Goal: Task Accomplishment & Management: Manage account settings

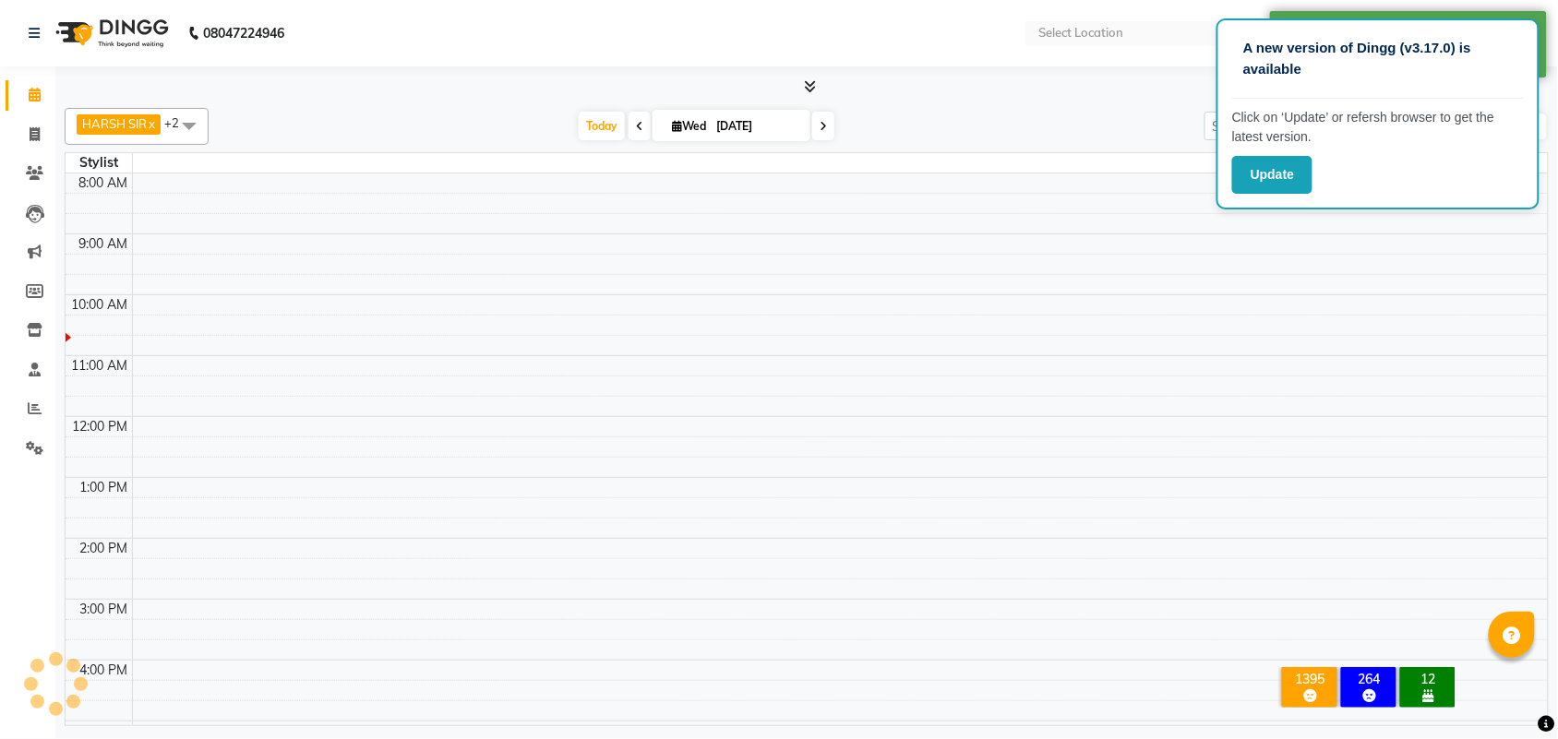
scroll to position [186, 0]
select select "en"
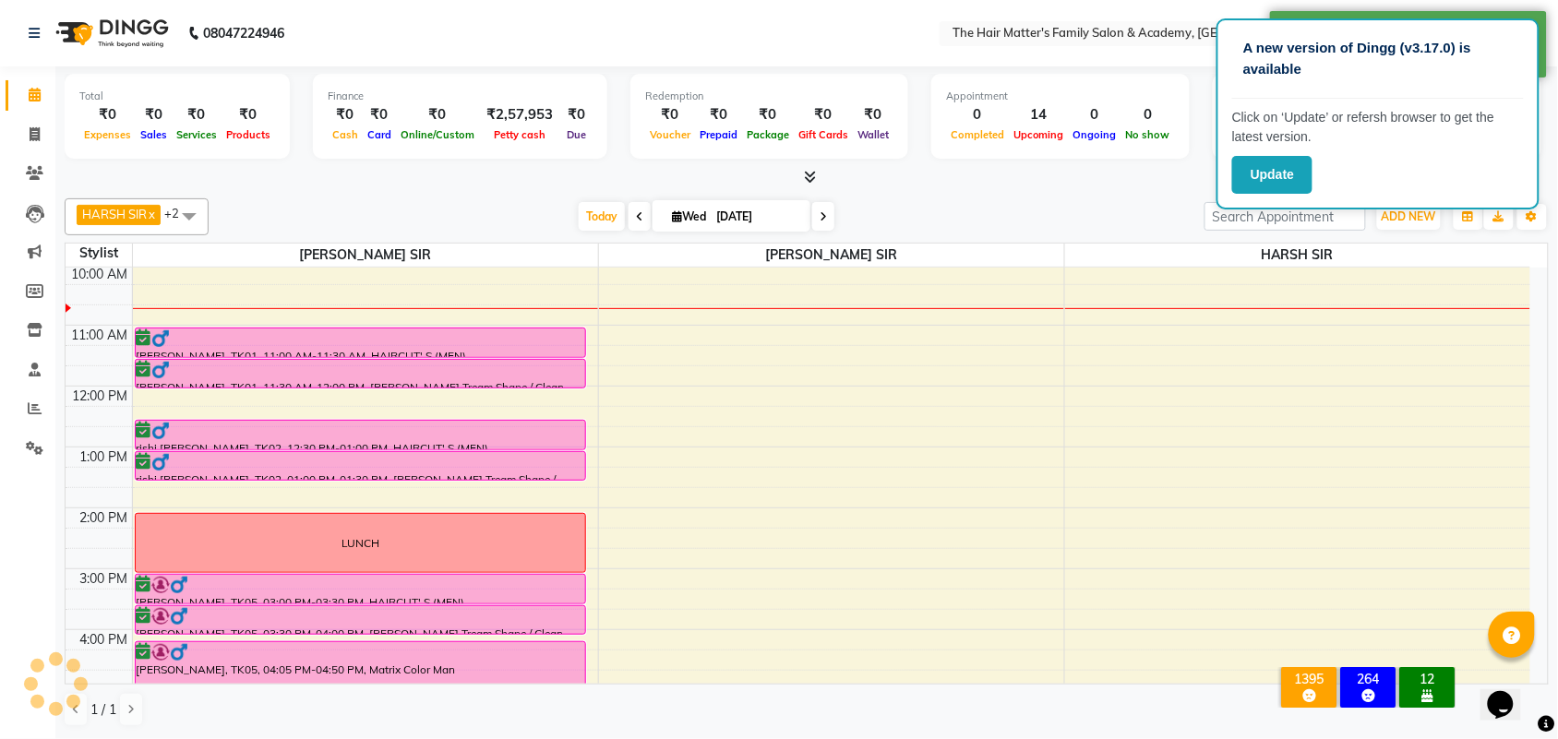
scroll to position [0, 0]
click at [1308, 172] on button "Update" at bounding box center [1272, 175] width 80 height 38
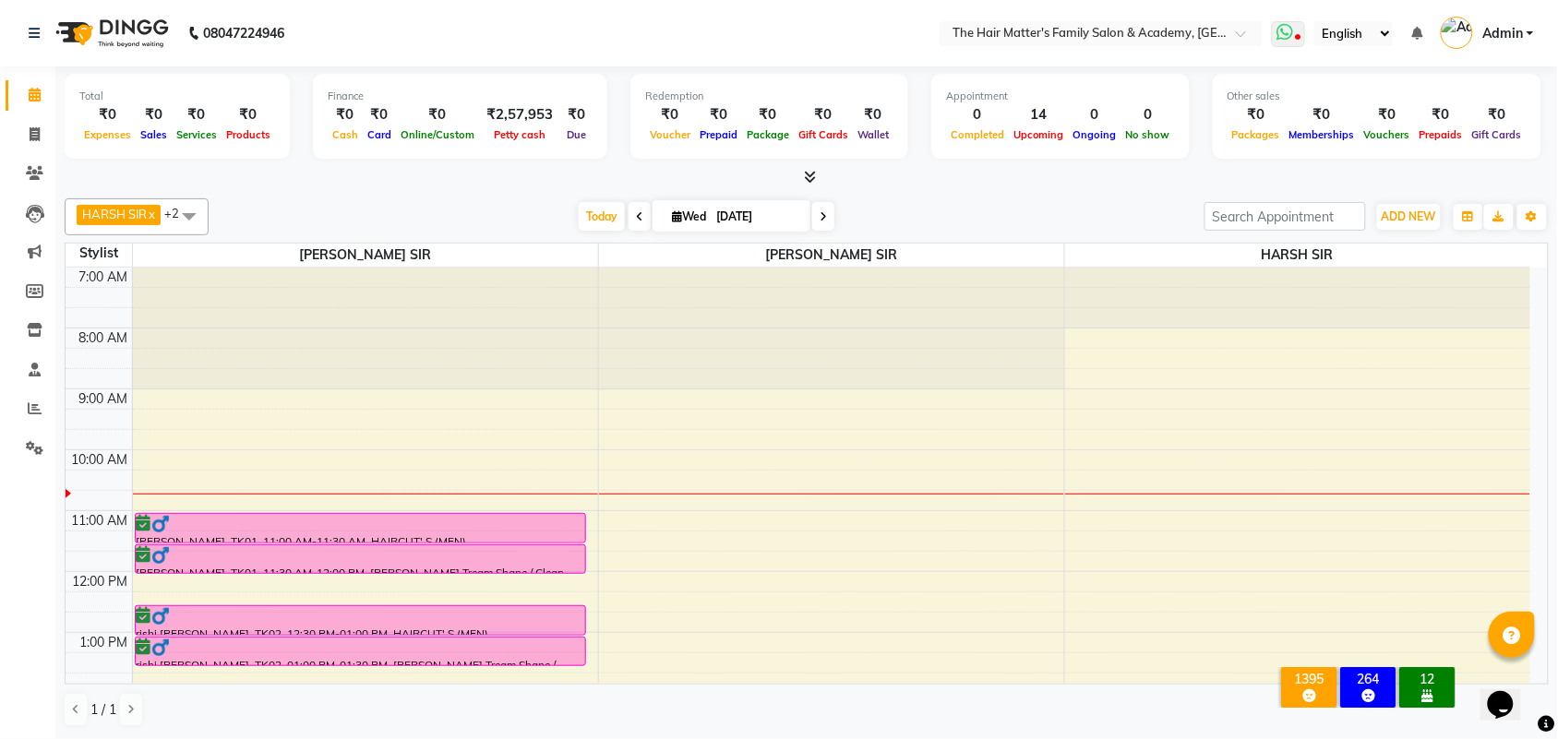
click at [1284, 32] on icon at bounding box center [1285, 32] width 17 height 18
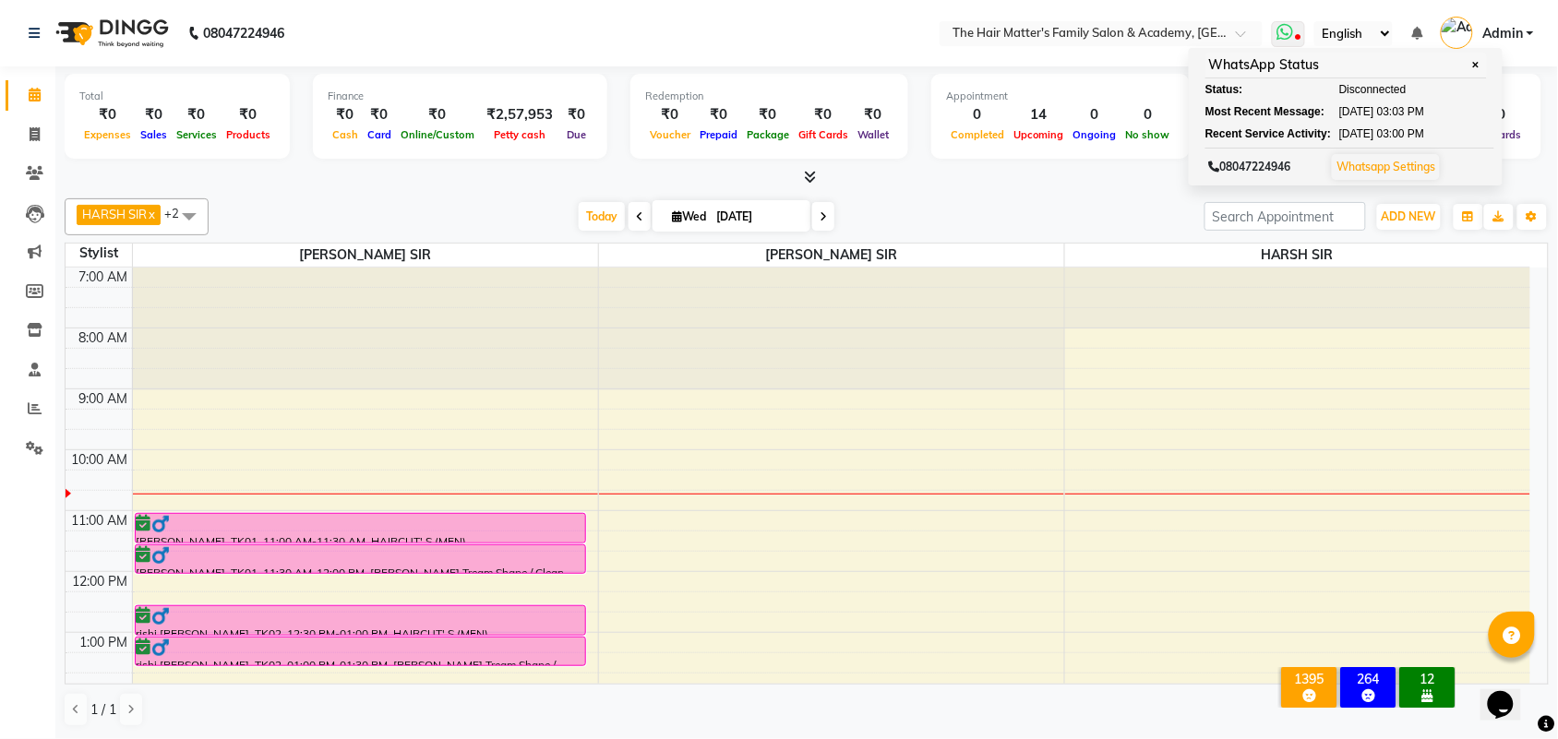
click at [1392, 164] on link "Whatsapp Settings" at bounding box center [1386, 167] width 99 height 14
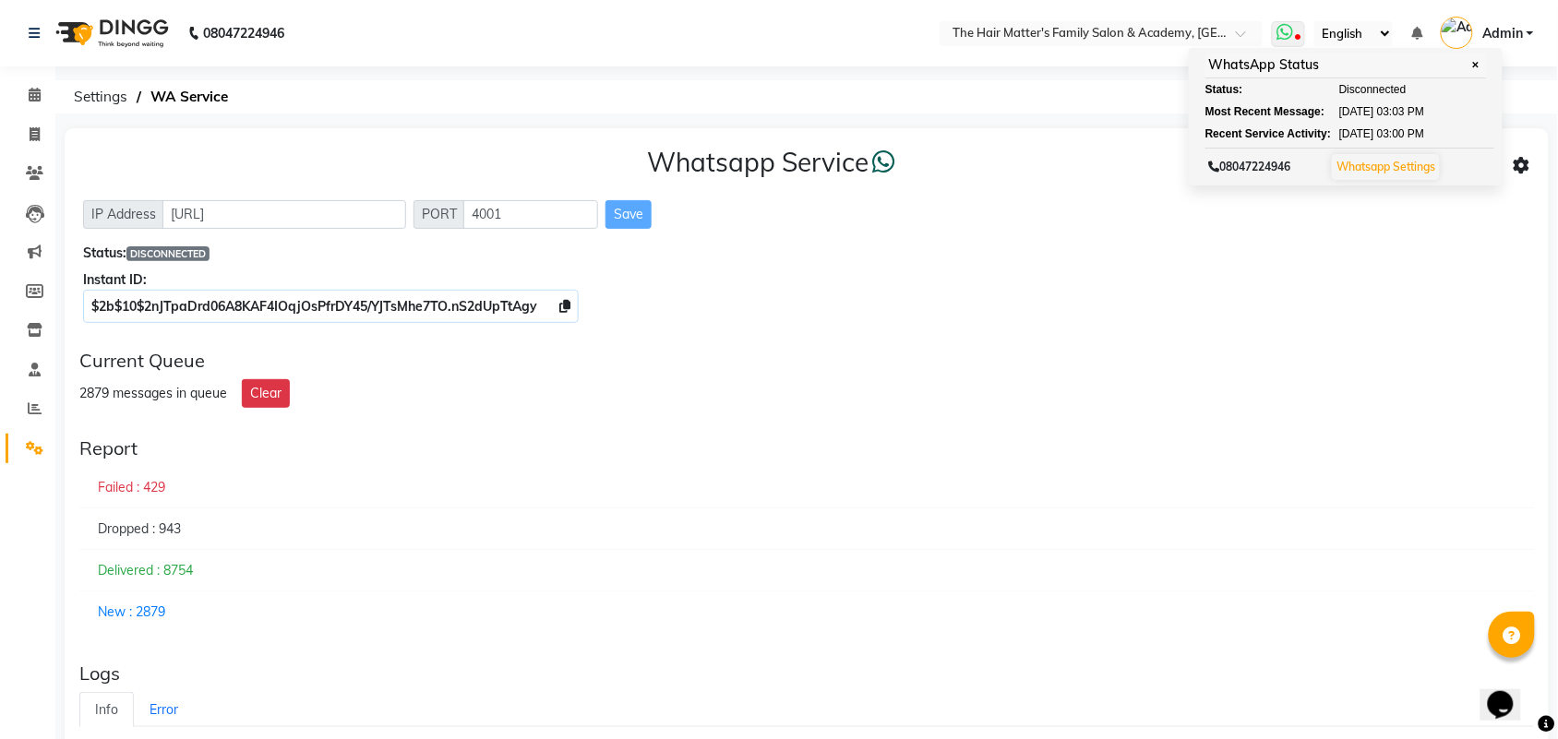
click at [1363, 168] on link "Whatsapp Settings" at bounding box center [1386, 167] width 99 height 14
click at [1477, 61] on span "✕" at bounding box center [1476, 65] width 17 height 14
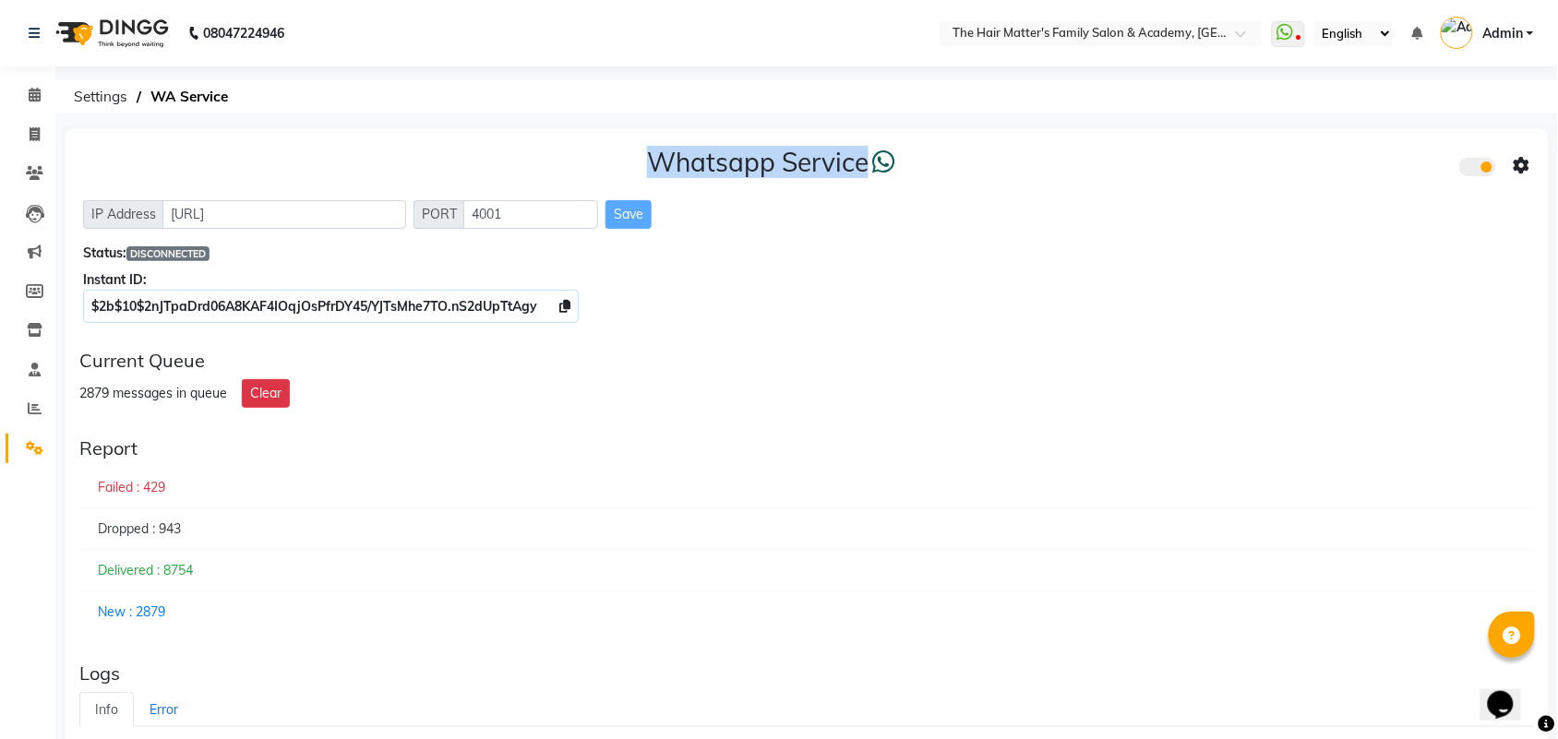
drag, startPoint x: 898, startPoint y: 160, endPoint x: 648, endPoint y: 154, distance: 250.2
click at [648, 154] on h3 "Whatsapp Service" at bounding box center [771, 162] width 248 height 31
click at [997, 141] on div "Whatsapp Service IP Address [URL] PORT 4001 Save Status: DISCONNECTED Instant I…" at bounding box center [807, 231] width 1484 height 207
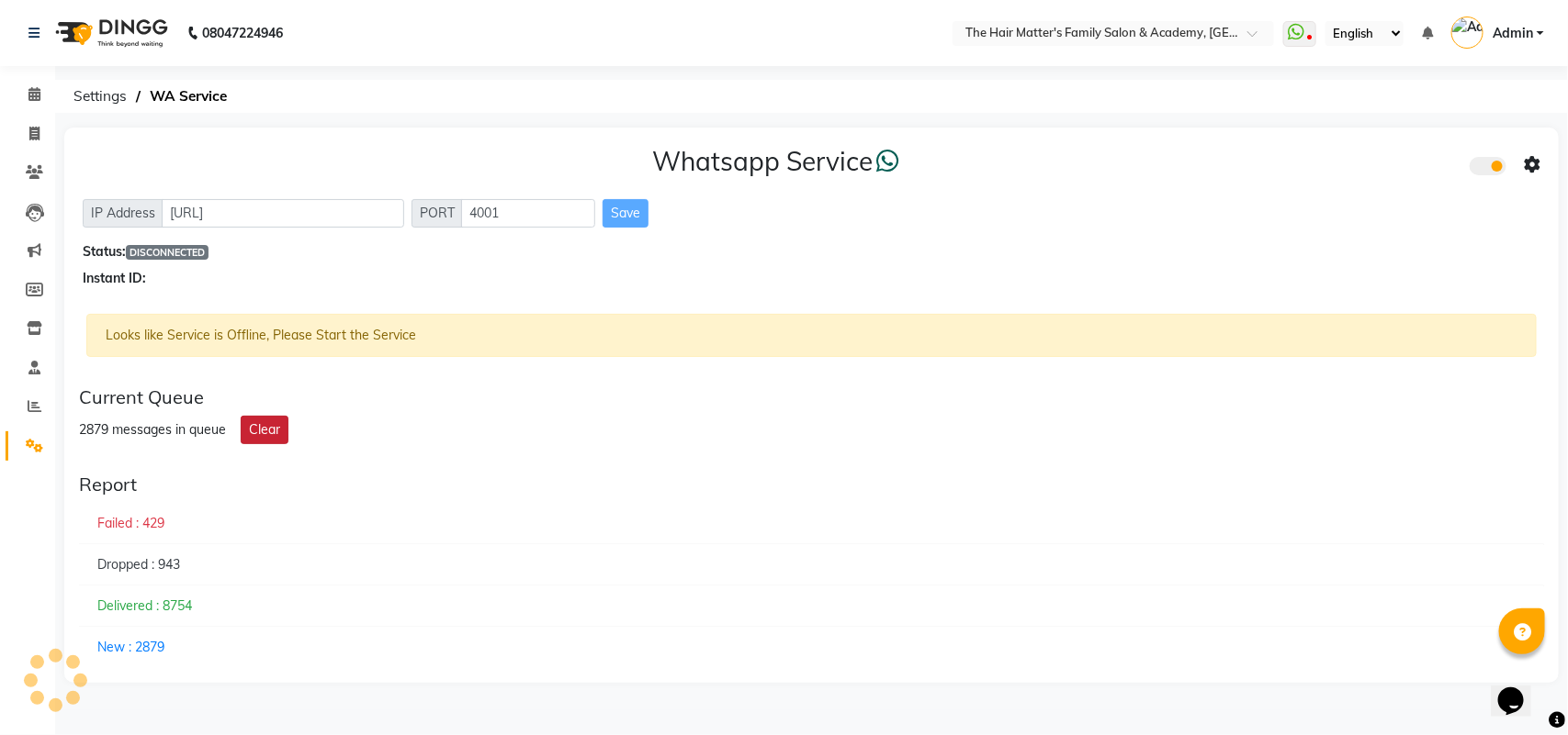
click at [288, 423] on button "Clear" at bounding box center [265, 430] width 48 height 29
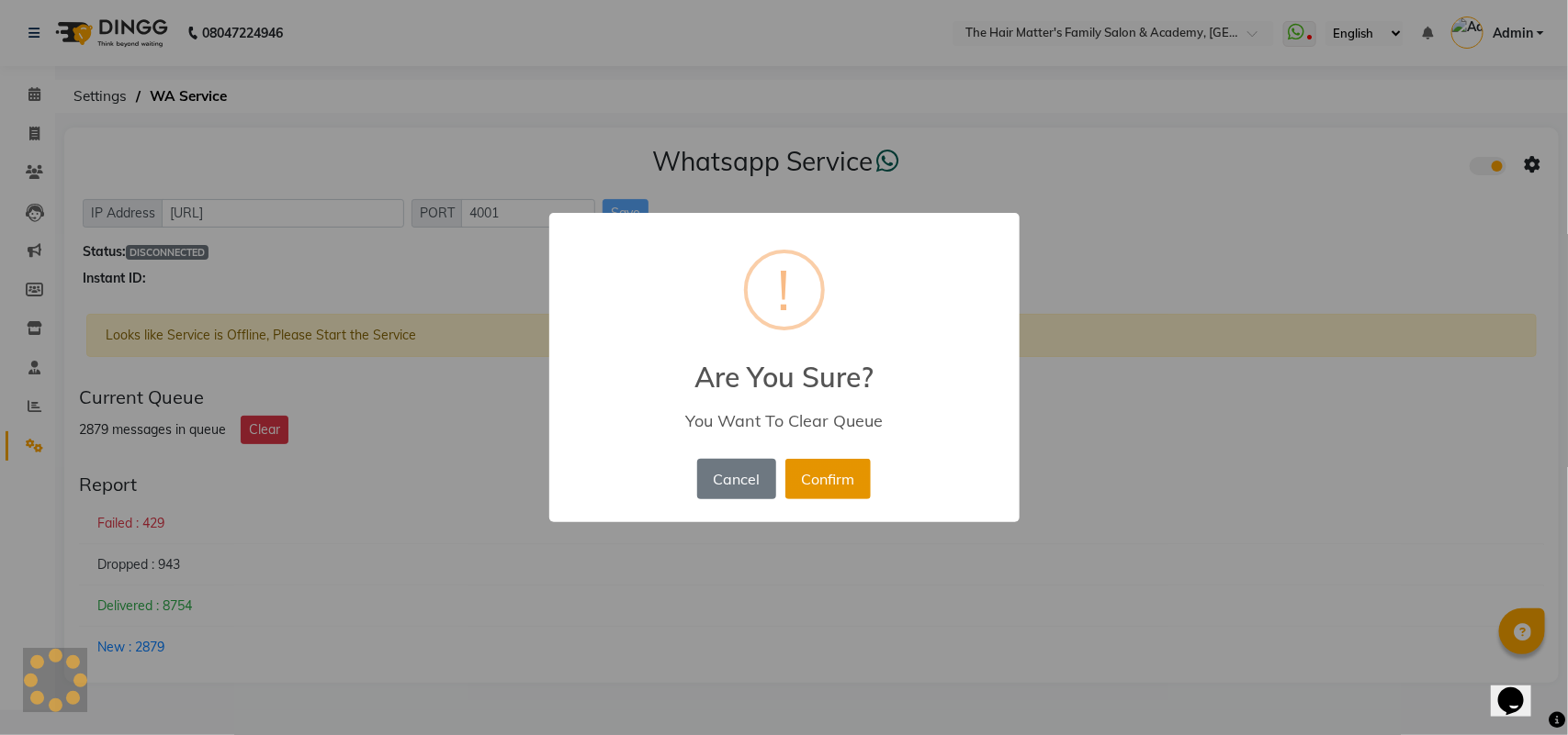
click at [823, 474] on button "Confirm" at bounding box center [828, 479] width 86 height 41
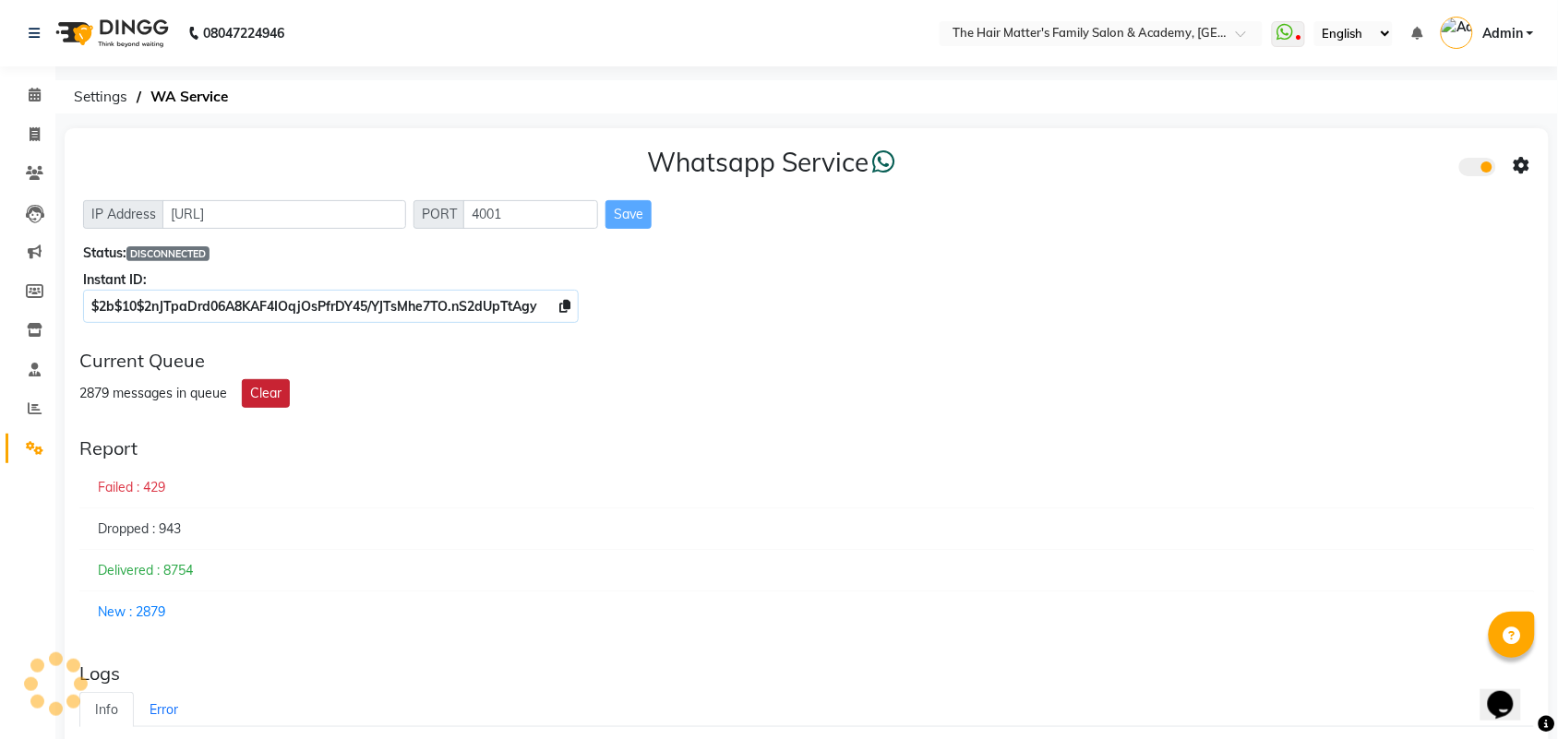
click at [245, 395] on button "Clear" at bounding box center [266, 393] width 48 height 29
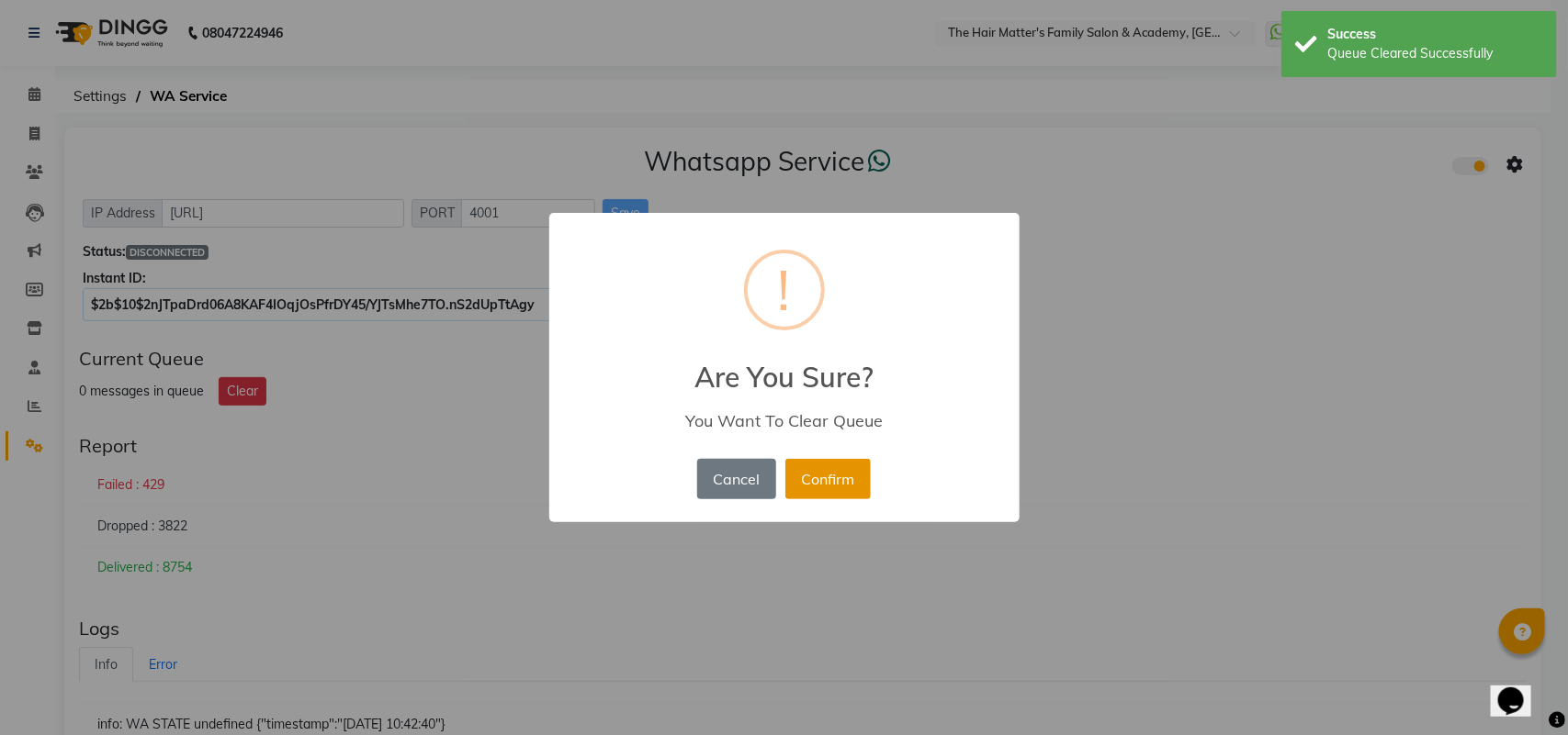
click at [801, 472] on button "Confirm" at bounding box center [828, 479] width 86 height 41
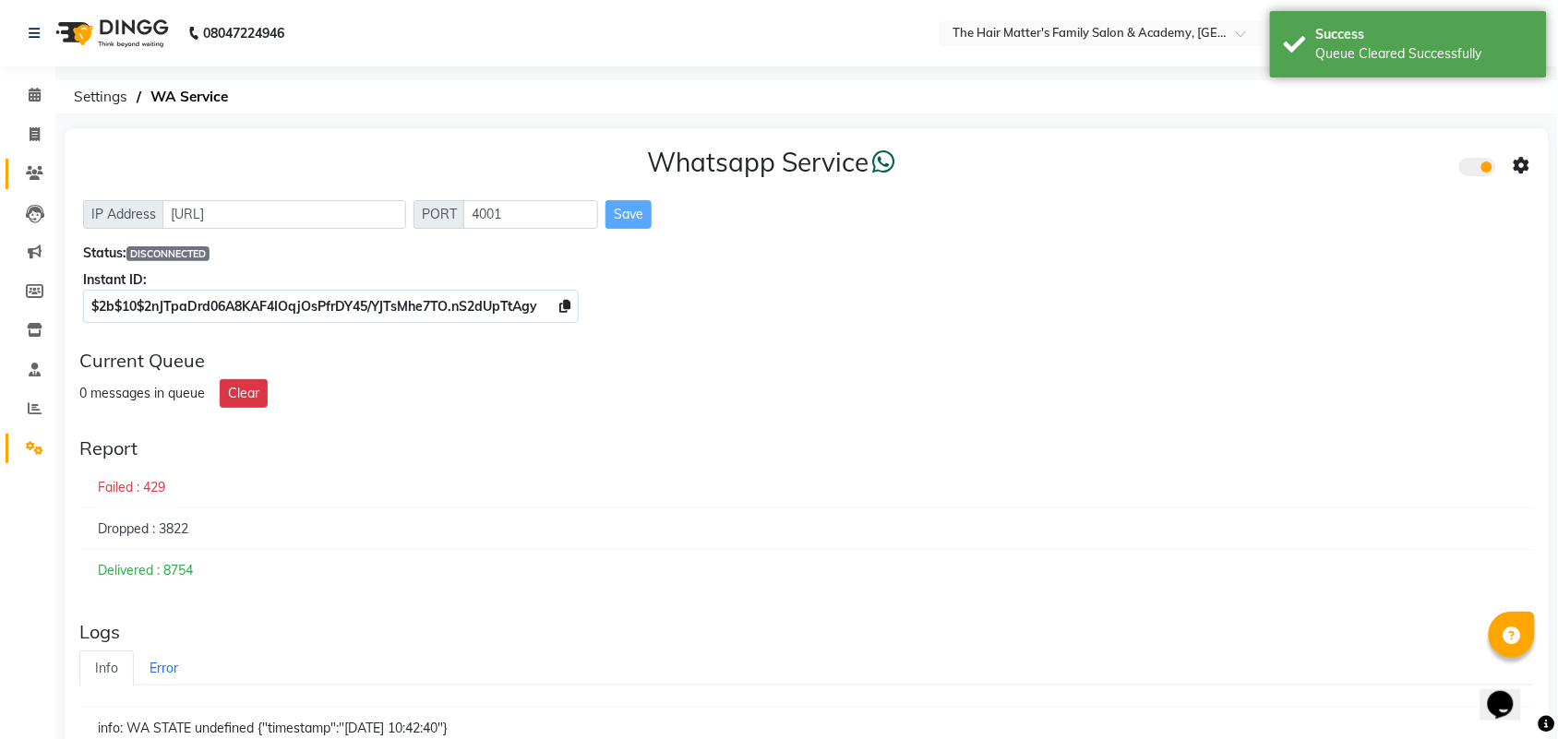
click at [20, 159] on link "Clients" at bounding box center [28, 174] width 44 height 30
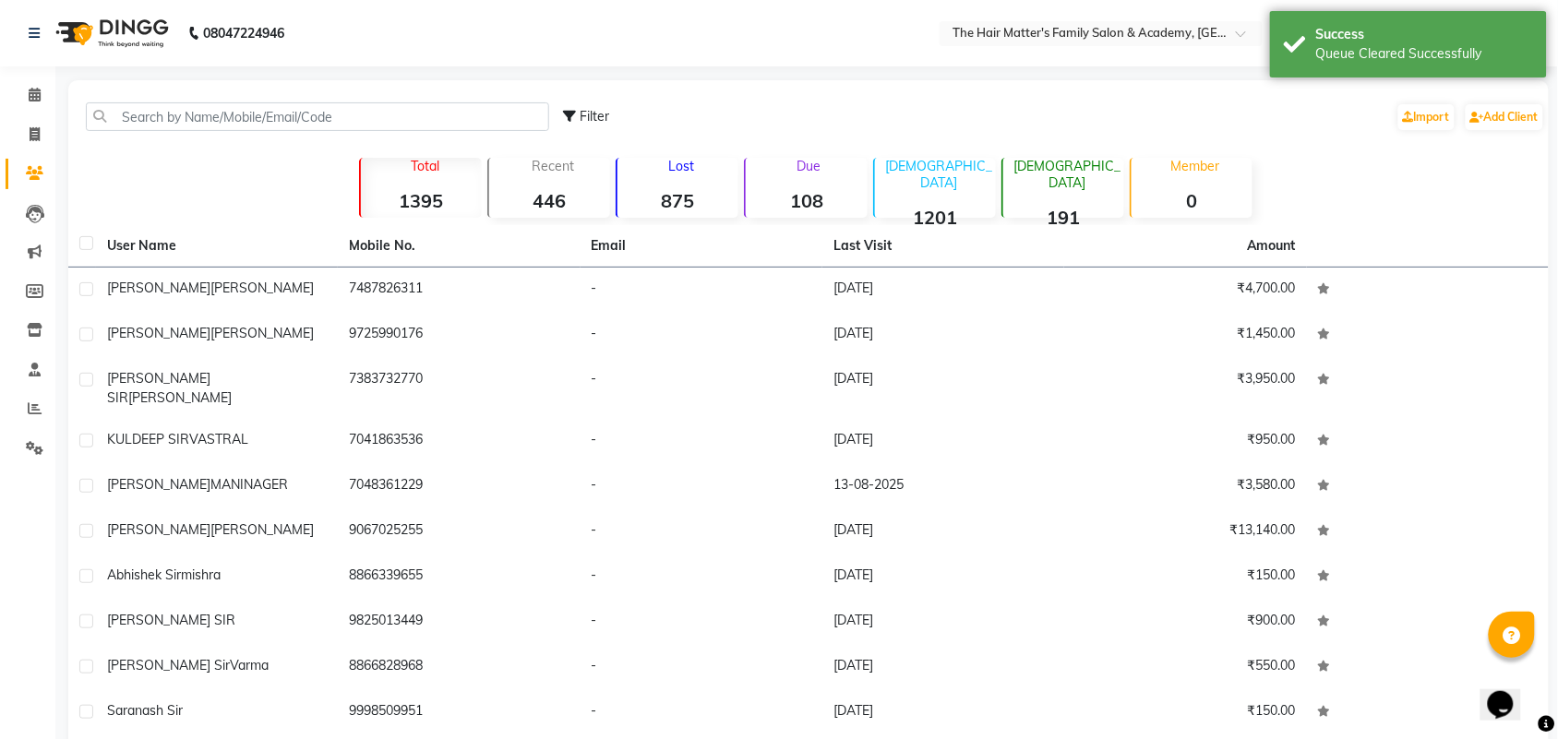
click at [32, 233] on li "Marketing" at bounding box center [27, 253] width 55 height 40
click at [32, 250] on icon at bounding box center [35, 252] width 14 height 14
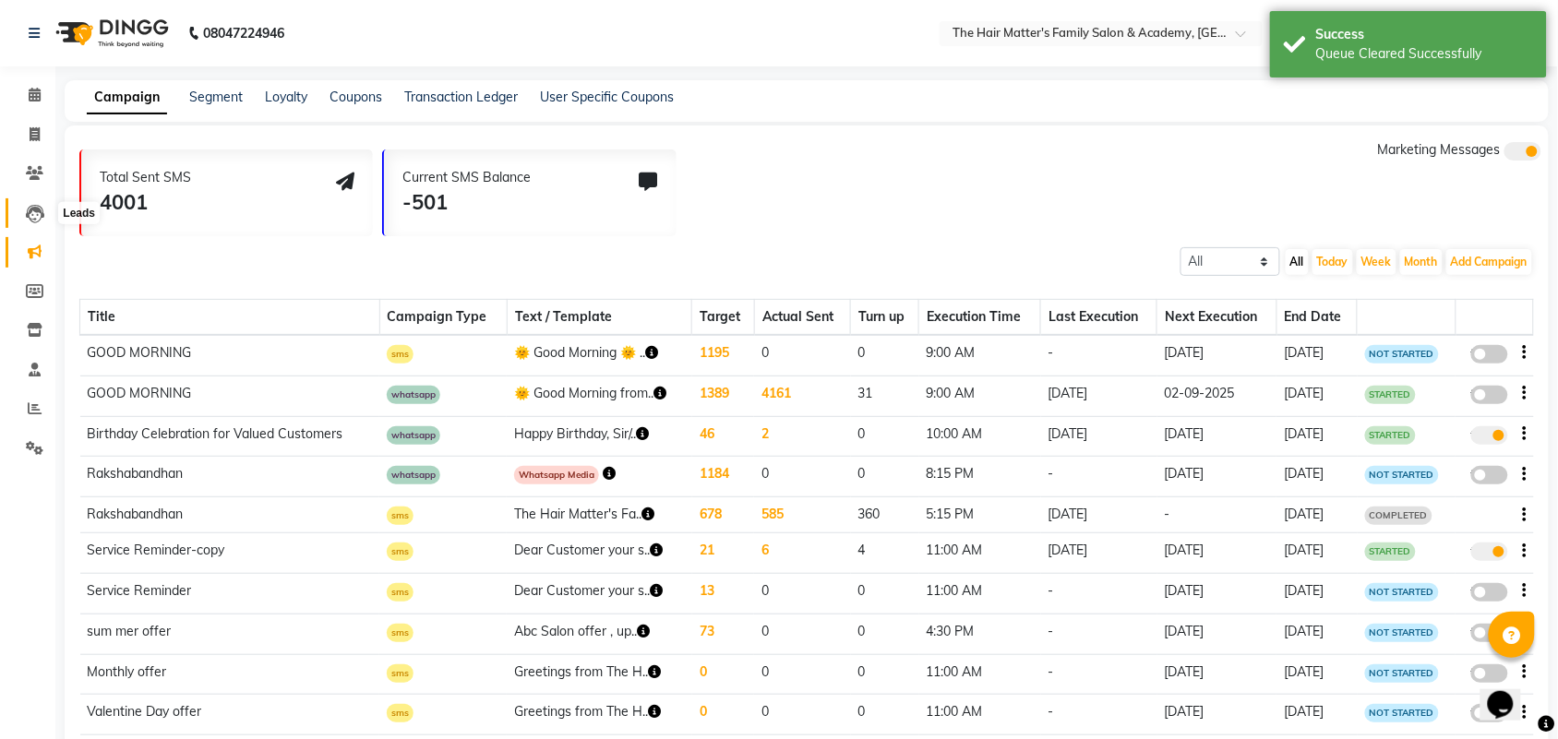
click at [19, 218] on span at bounding box center [34, 213] width 32 height 21
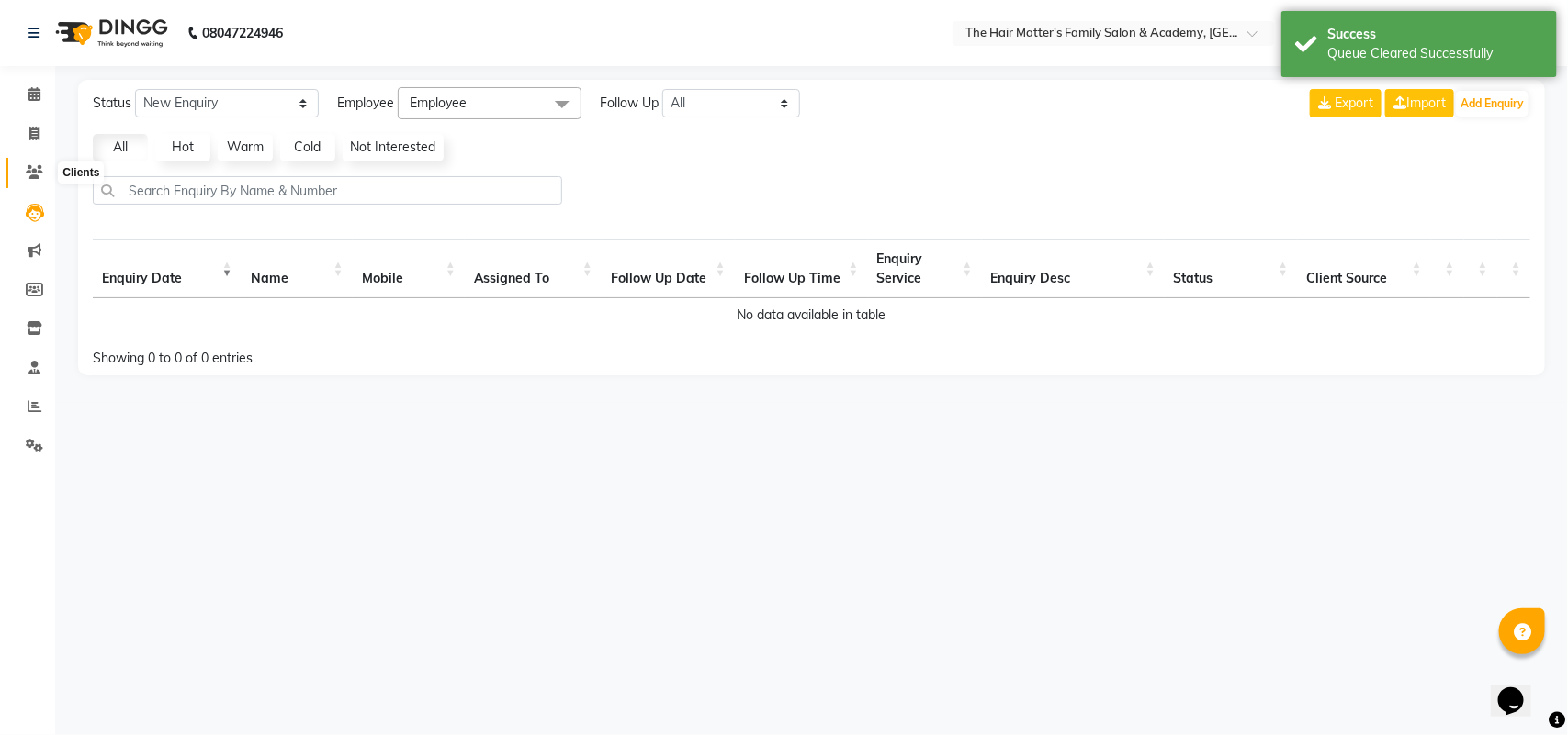
click at [26, 173] on icon at bounding box center [35, 172] width 18 height 14
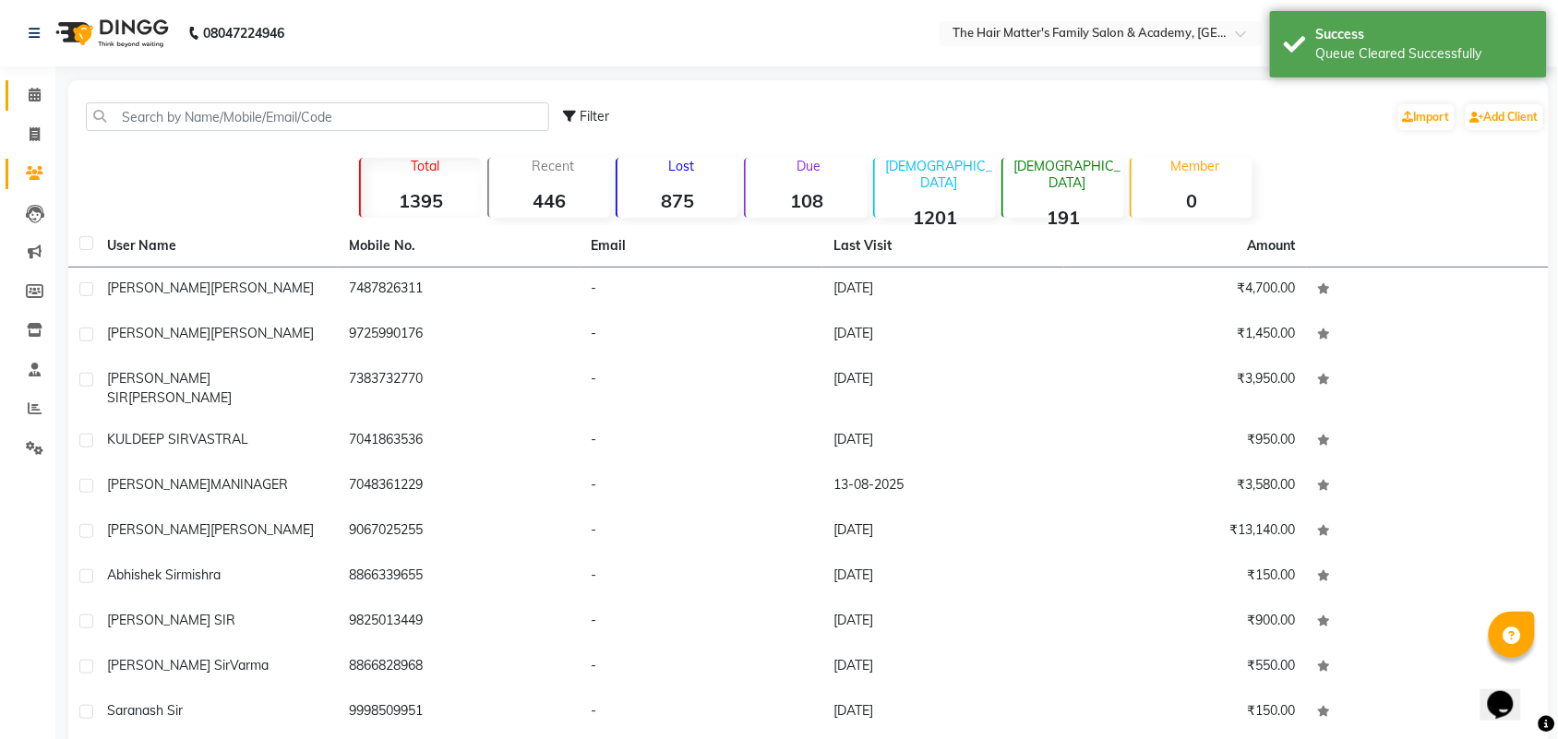
click at [12, 106] on link "Calendar" at bounding box center [28, 95] width 44 height 30
click at [17, 120] on link "Invoice" at bounding box center [28, 135] width 44 height 30
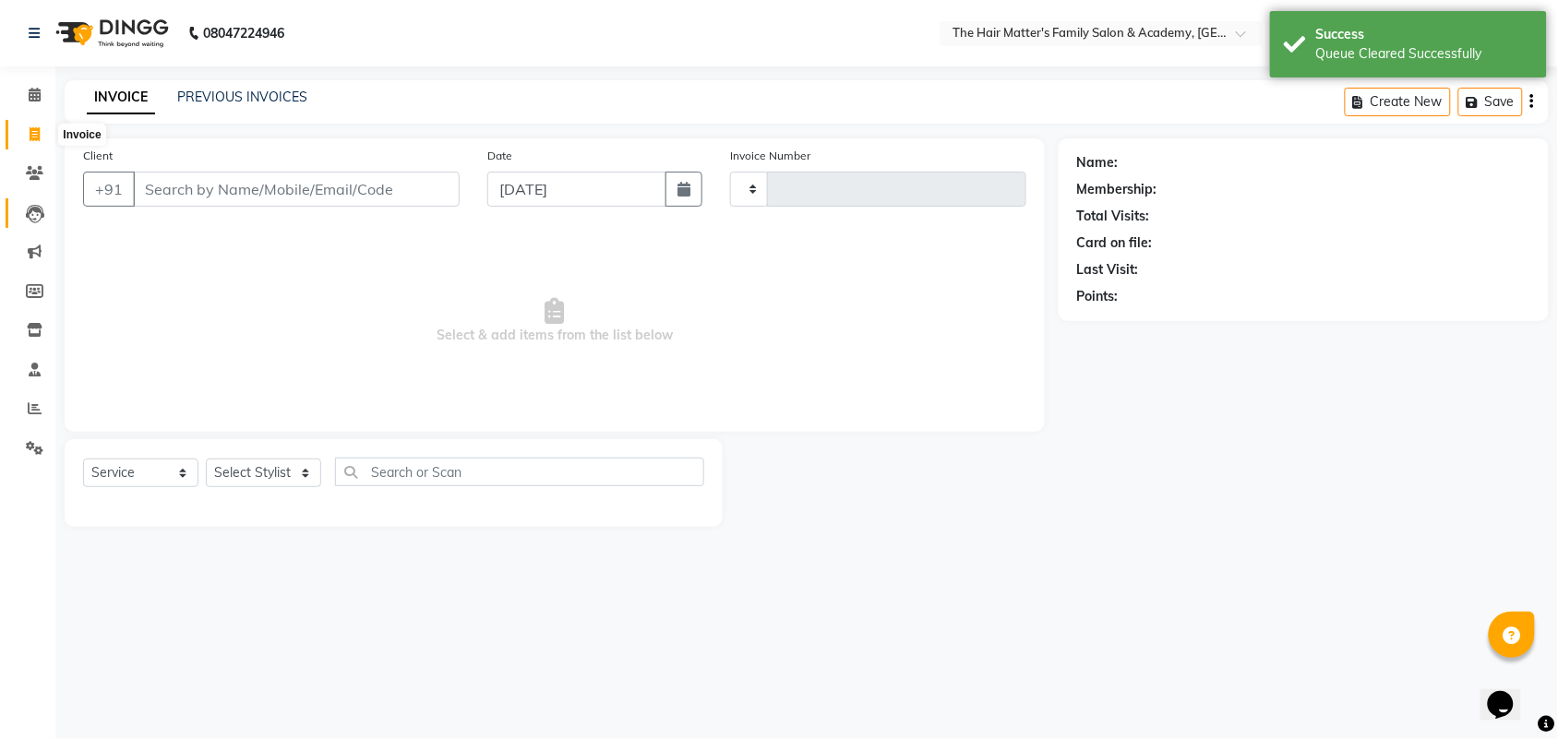
drag, startPoint x: 28, startPoint y: 203, endPoint x: 28, endPoint y: 231, distance: 27.7
click at [28, 203] on span at bounding box center [34, 213] width 32 height 21
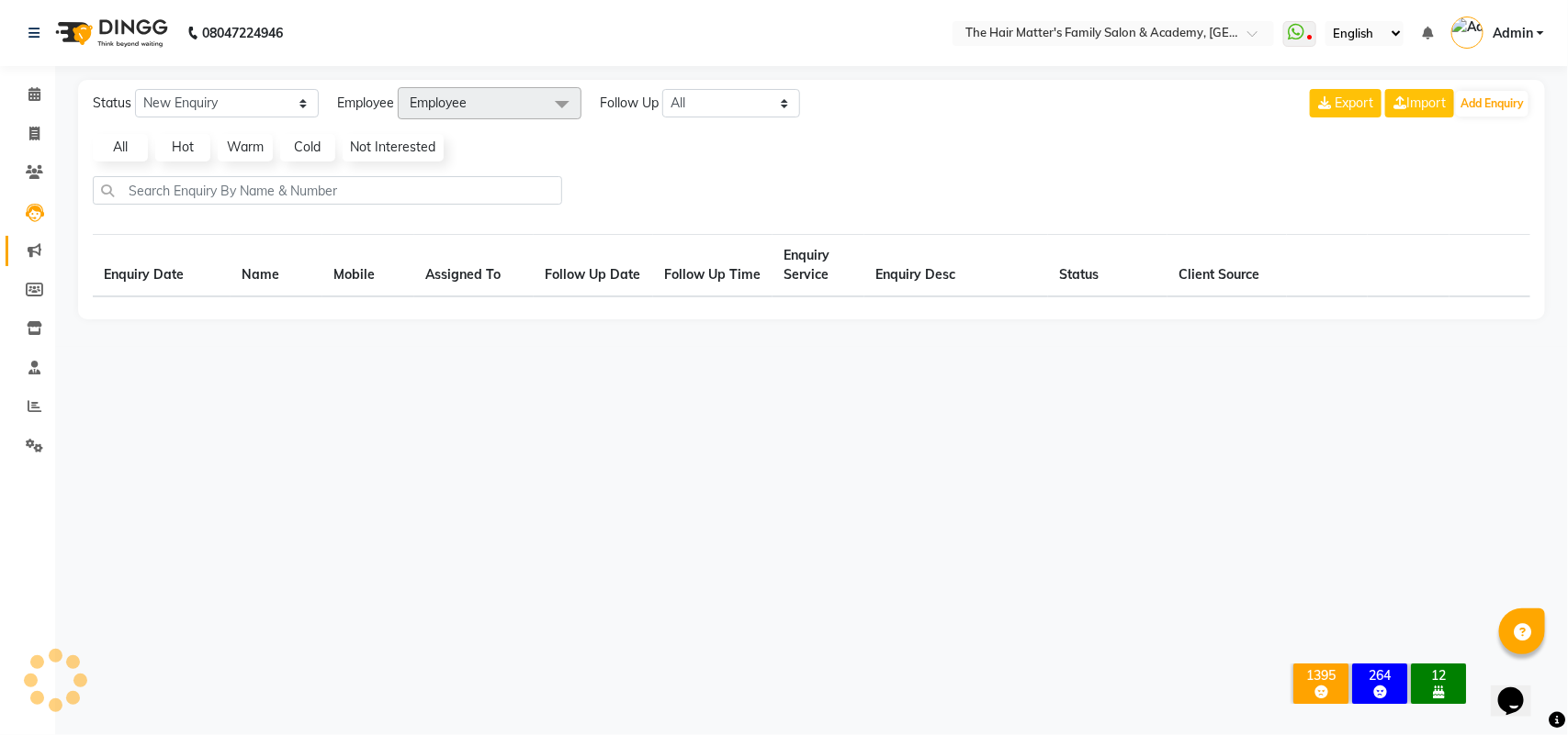
click at [30, 262] on link "Marketing" at bounding box center [28, 251] width 44 height 30
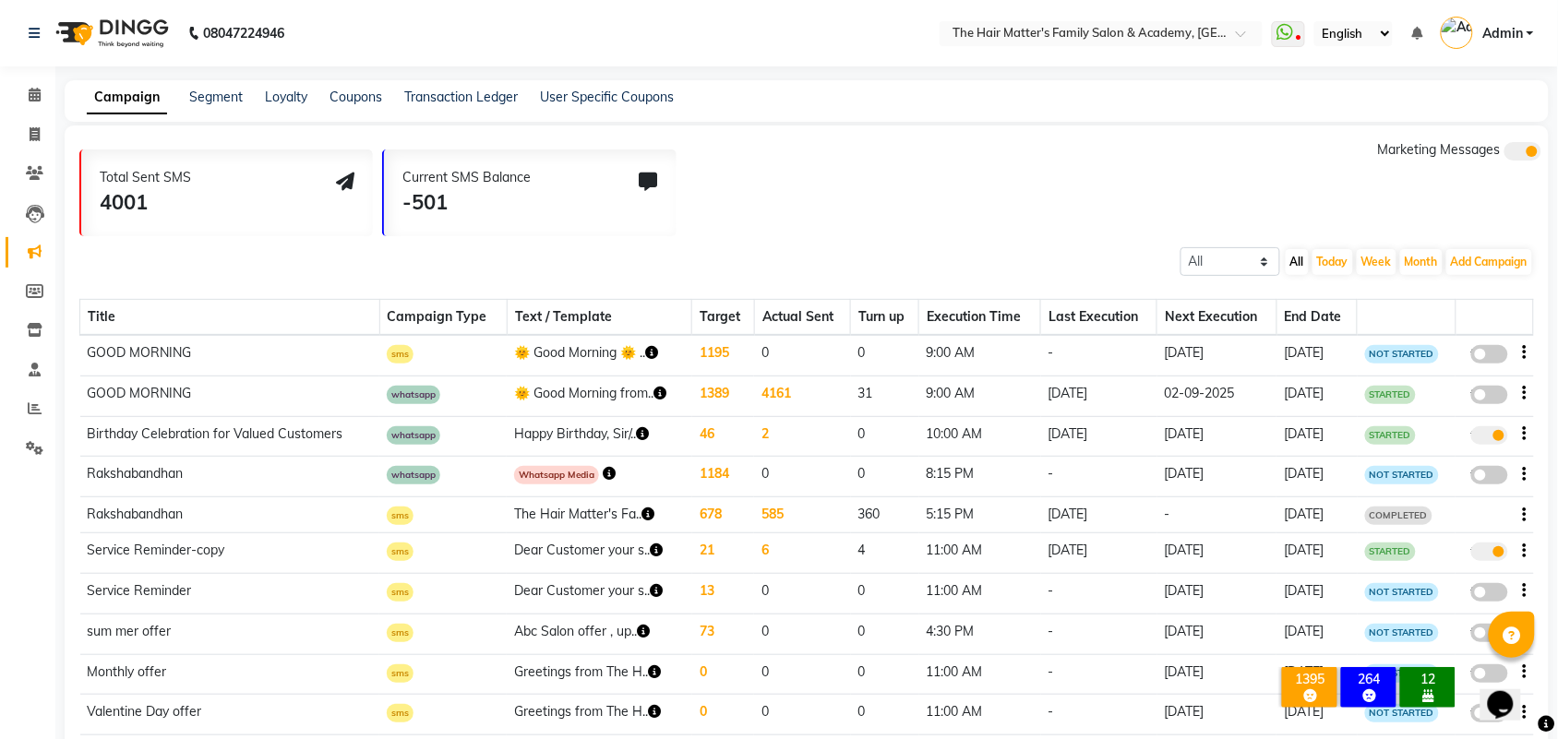
click at [1489, 35] on span "Admin" at bounding box center [1502, 33] width 41 height 19
click at [1454, 140] on link "Sign out" at bounding box center [1439, 132] width 169 height 29
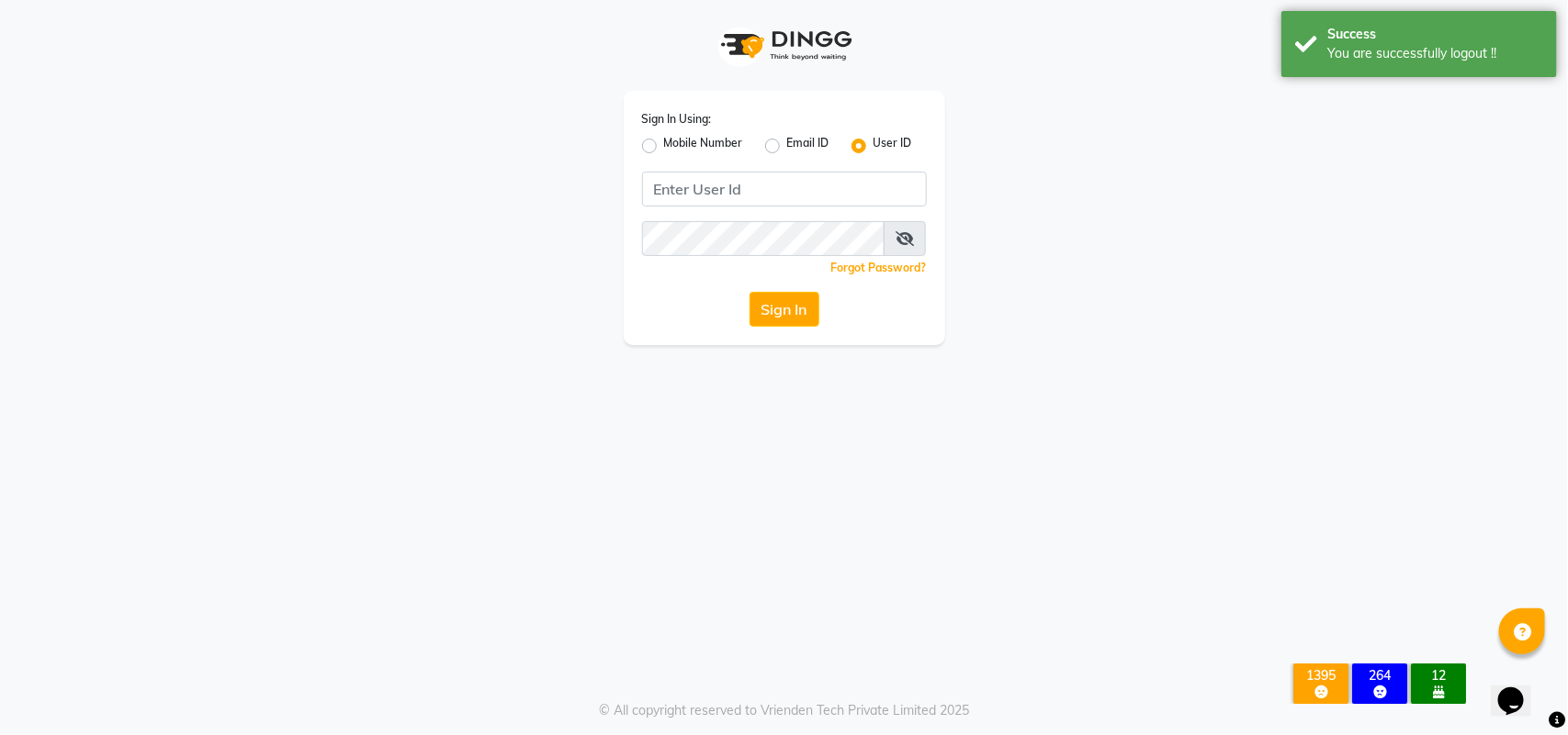
click at [664, 144] on label "Mobile Number" at bounding box center [702, 146] width 79 height 22
click at [664, 144] on input "Mobile Number" at bounding box center [670, 141] width 12 height 12
radio input "true"
radio input "false"
click at [771, 214] on div "Sign In Using: Mobile Number Email ID User ID Country Code × +91 Remember me Fo…" at bounding box center [784, 218] width 321 height 255
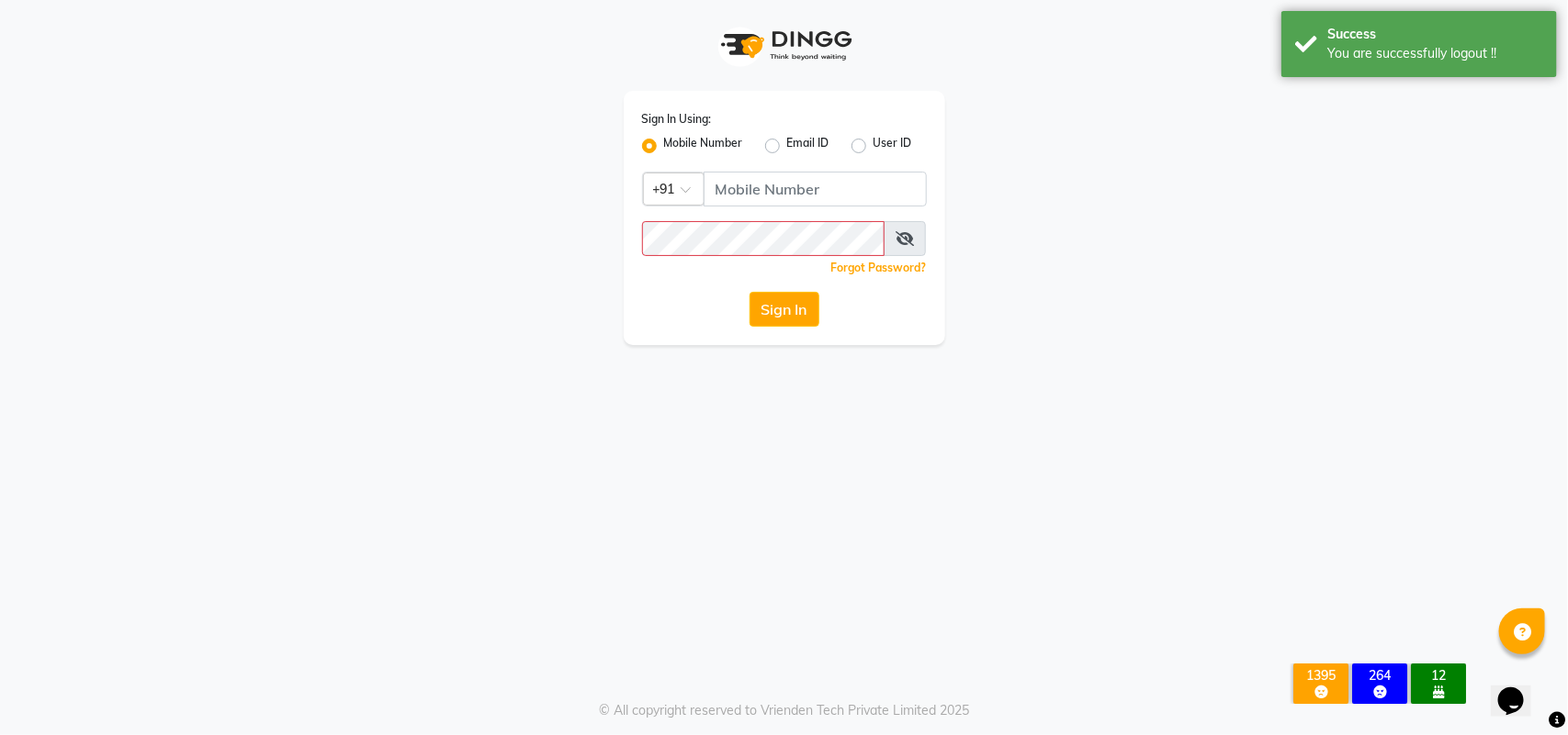
click at [771, 213] on div "Sign In Using: Mobile Number Email ID User ID Country Code × +91 Remember me Fo…" at bounding box center [784, 218] width 321 height 255
click at [773, 207] on div "Sign In Using: Mobile Number Email ID User ID Country Code × +91 Remember me Fo…" at bounding box center [784, 218] width 321 height 255
click at [777, 195] on input "Username" at bounding box center [815, 189] width 223 height 35
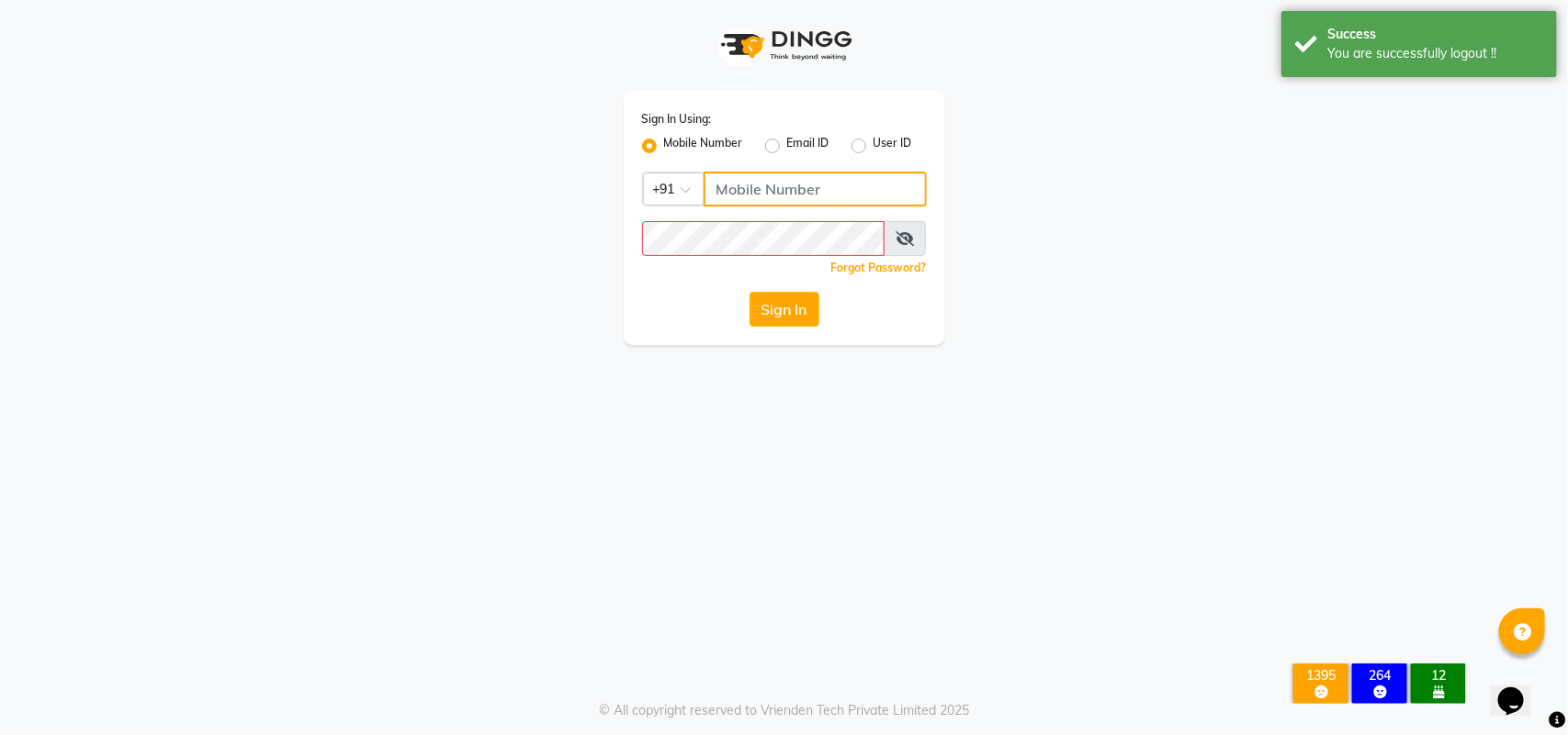
click at [777, 195] on input "Username" at bounding box center [815, 189] width 223 height 35
click at [813, 191] on input "Username" at bounding box center [815, 189] width 223 height 35
click at [998, 188] on div "Sign In Using: Mobile Number Email ID User ID Country Code × +91 Remember me Fo…" at bounding box center [784, 172] width 1047 height 345
click at [912, 241] on icon at bounding box center [904, 239] width 18 height 15
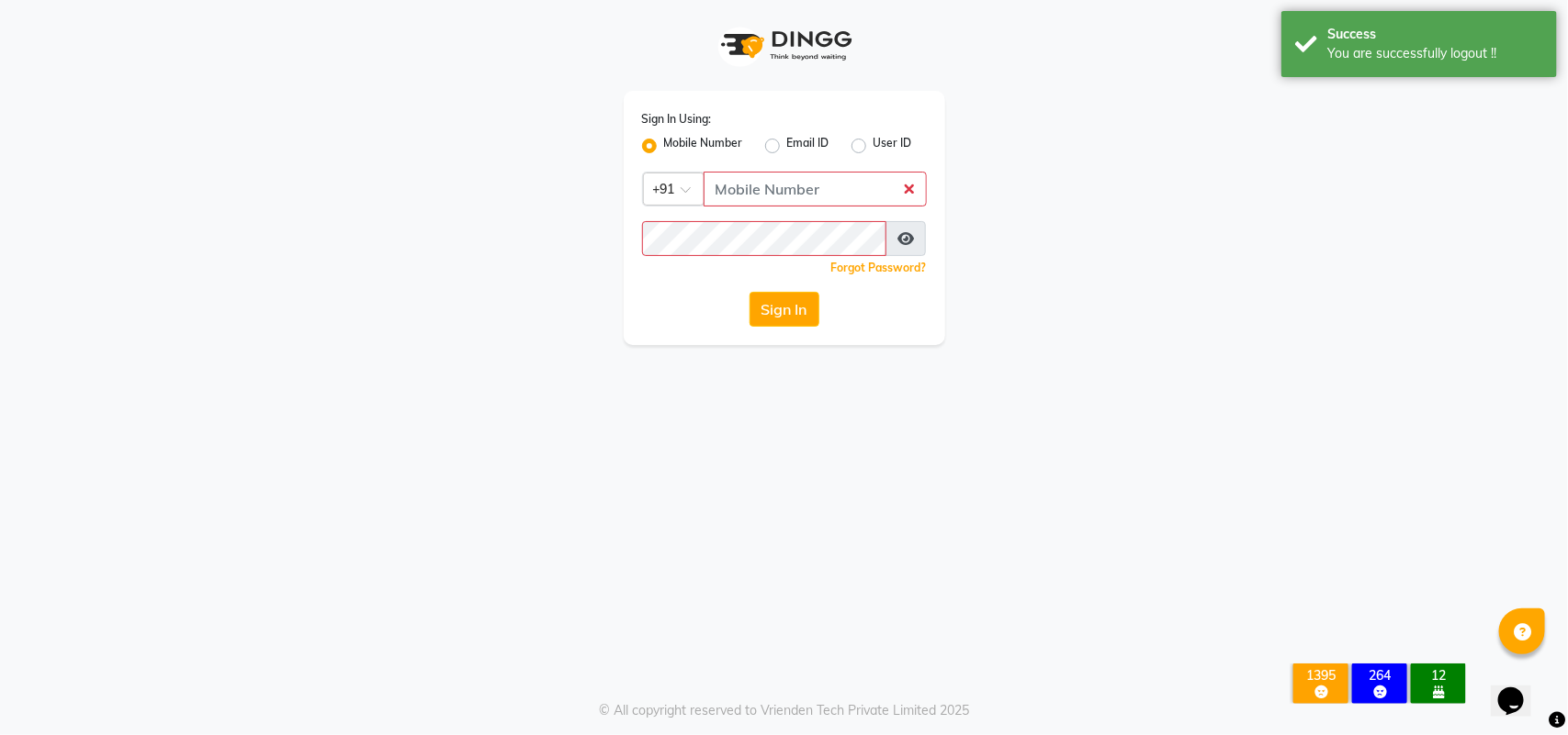
click at [927, 258] on div "Sign In Using: Mobile Number Email ID User ID Country Code × +91 Remember me Fo…" at bounding box center [784, 218] width 321 height 255
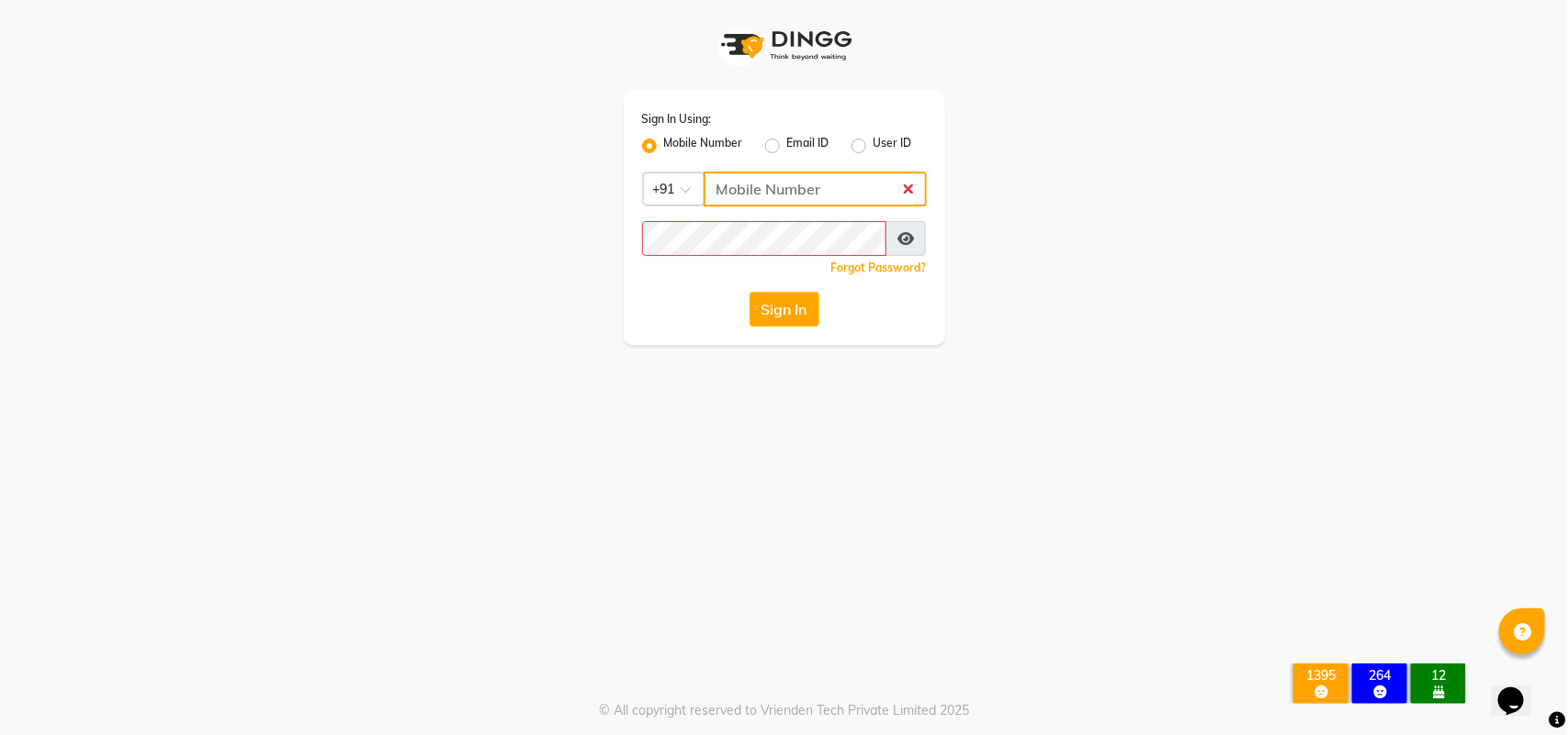
click at [906, 197] on input "Username" at bounding box center [815, 189] width 223 height 35
type input "2"
click at [869, 204] on input "2" at bounding box center [815, 189] width 223 height 35
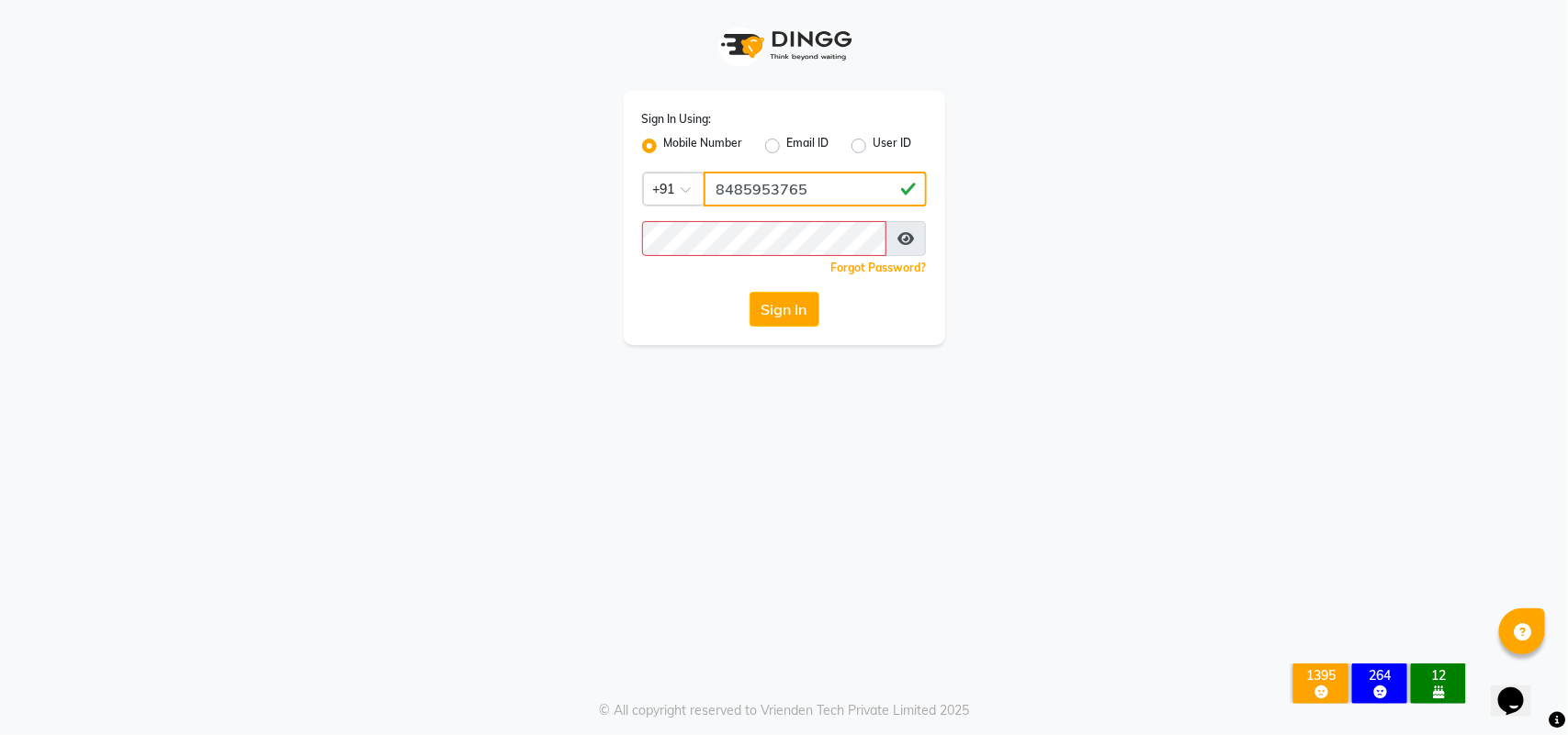
type input "8485953765"
drag, startPoint x: 790, startPoint y: 307, endPoint x: 907, endPoint y: 379, distance: 137.4
click at [788, 308] on button "Sign In" at bounding box center [784, 309] width 70 height 35
